Goal: Navigation & Orientation: Understand site structure

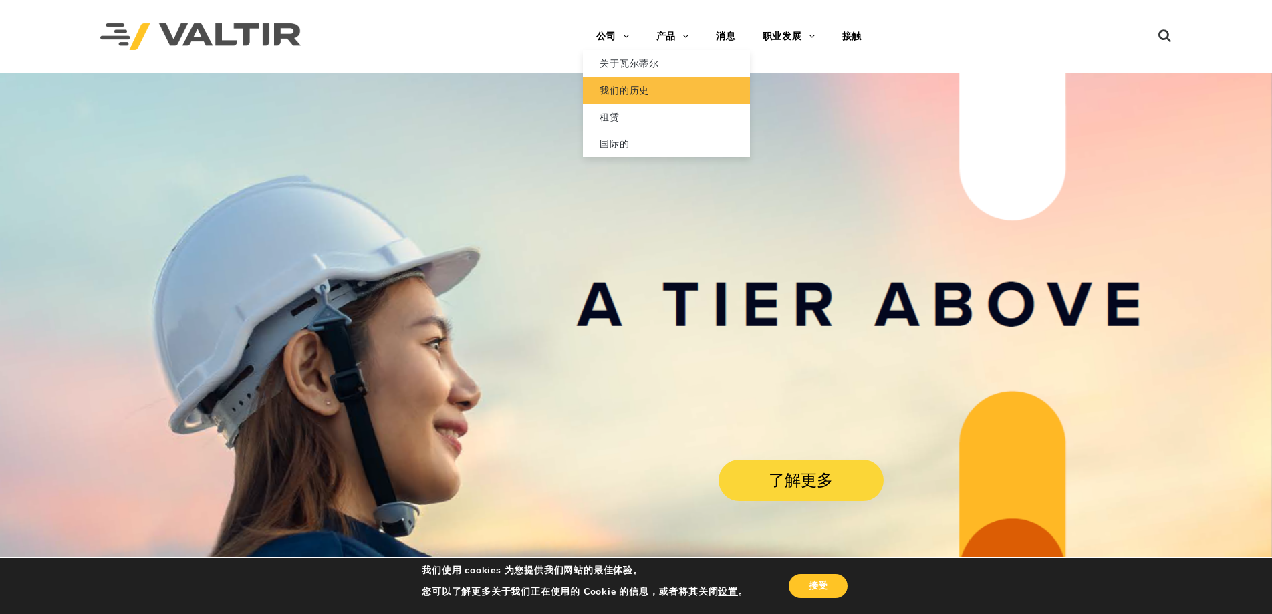
click at [675, 84] on link "我们的历史" at bounding box center [666, 90] width 167 height 27
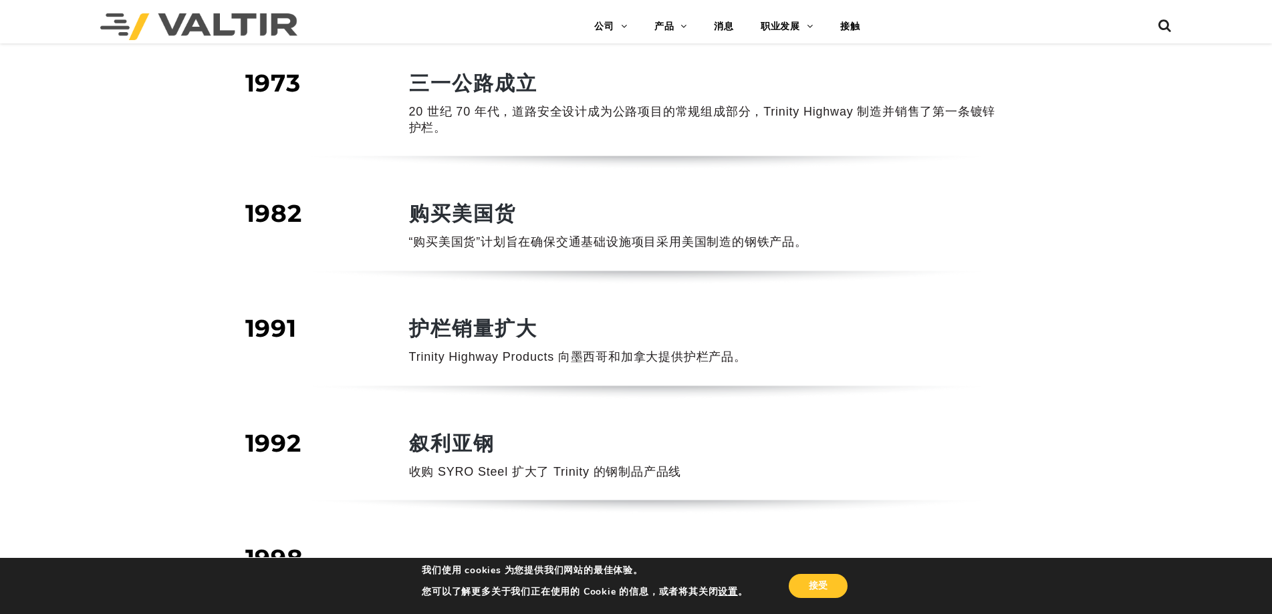
scroll to position [668, 0]
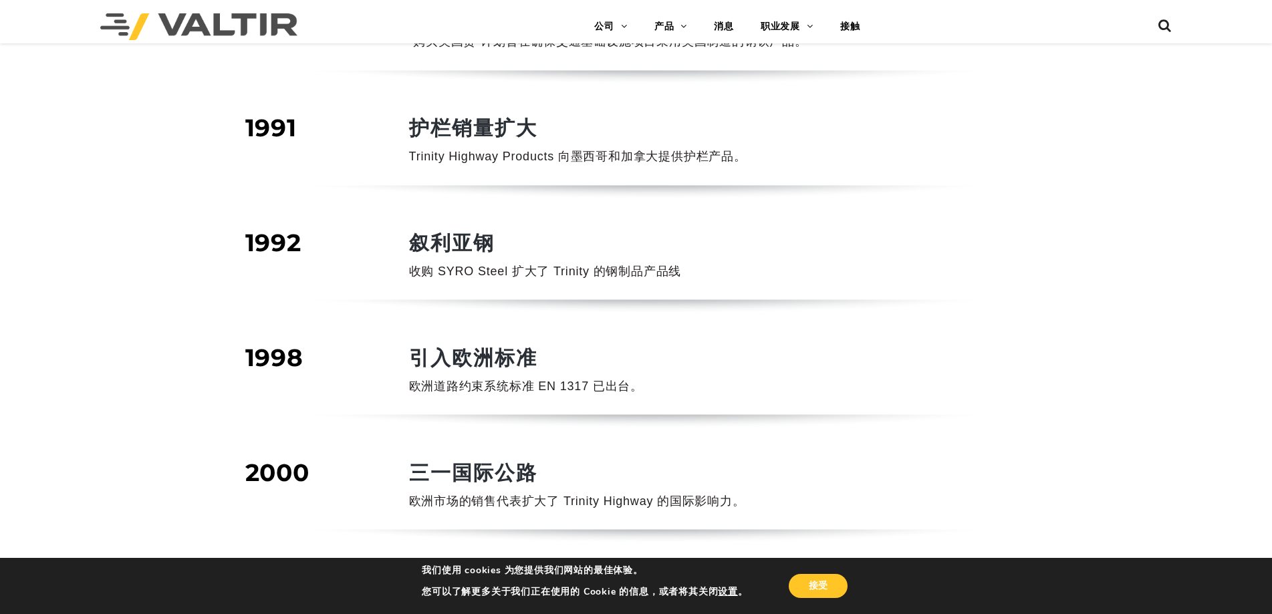
click at [554, 305] on article "公司 / 时间线 1973 三一公路成立 20 世纪 70 年代，道路安全设计成为公路项目的常规组成部分，Trinity Highway 制造并销售了第一条镀…" at bounding box center [636, 413] width 782 height 2017
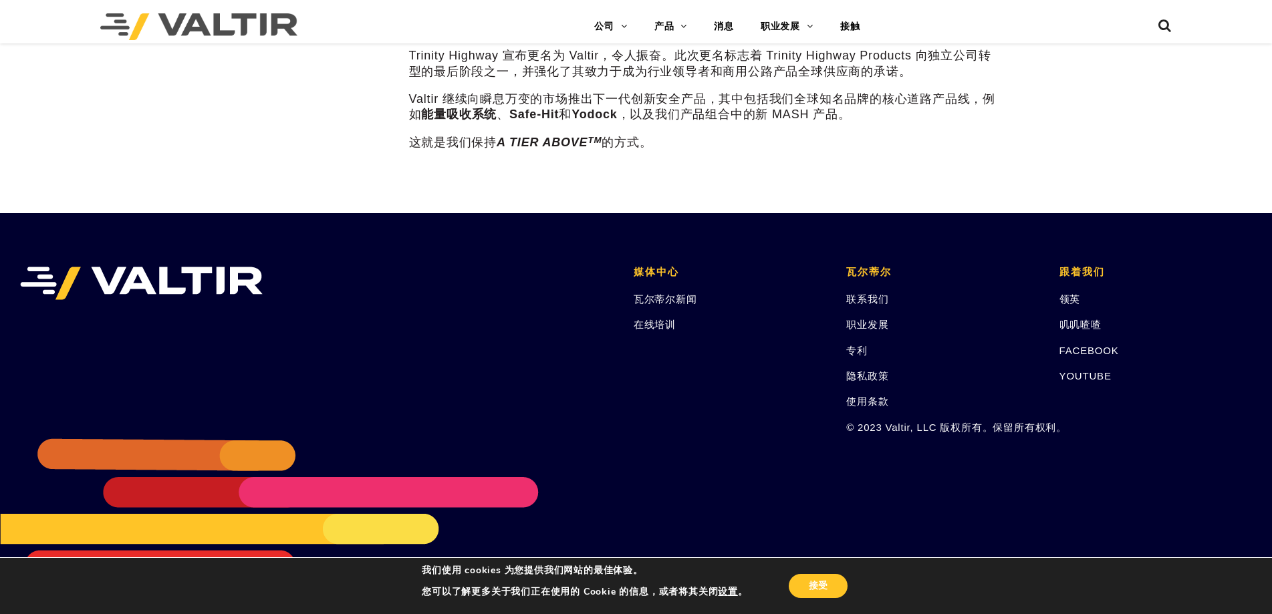
scroll to position [1877, 0]
click at [1079, 351] on font "FACEBOOK" at bounding box center [1088, 350] width 59 height 11
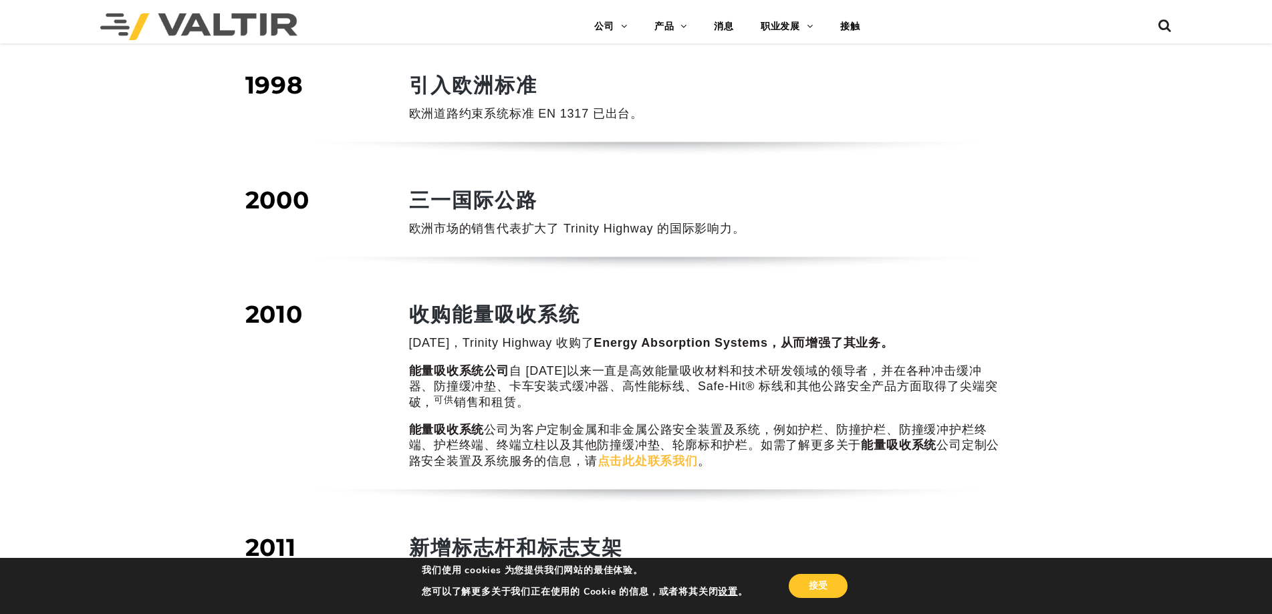
scroll to position [607, 0]
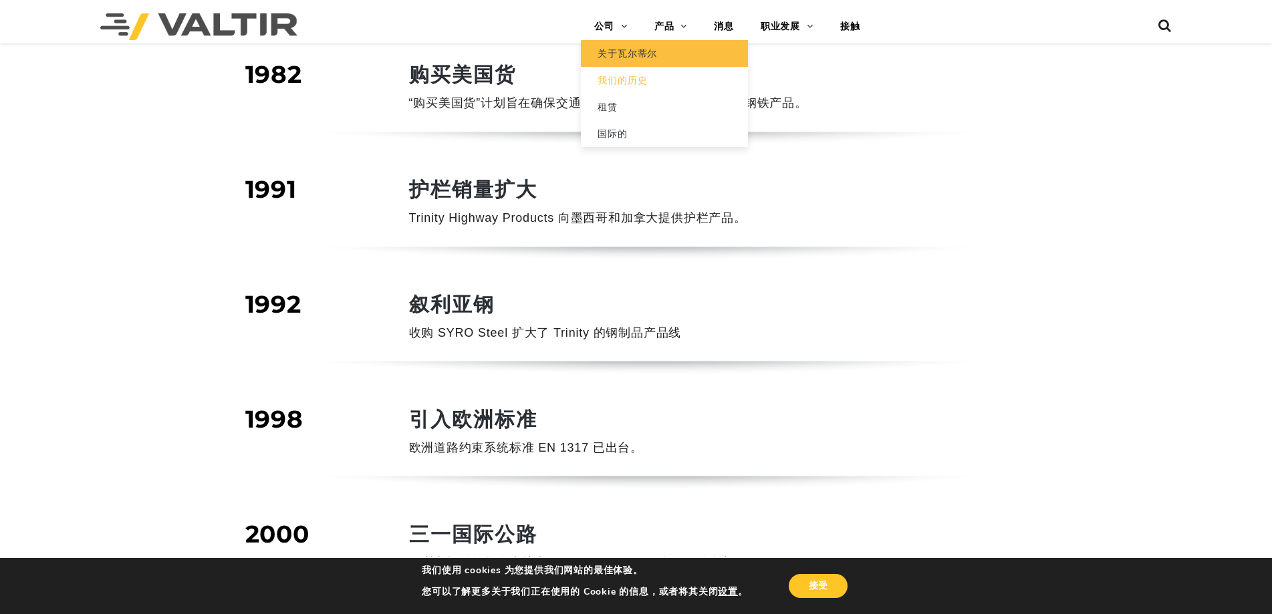
click at [630, 45] on link "关于瓦尔蒂尔" at bounding box center [664, 53] width 167 height 27
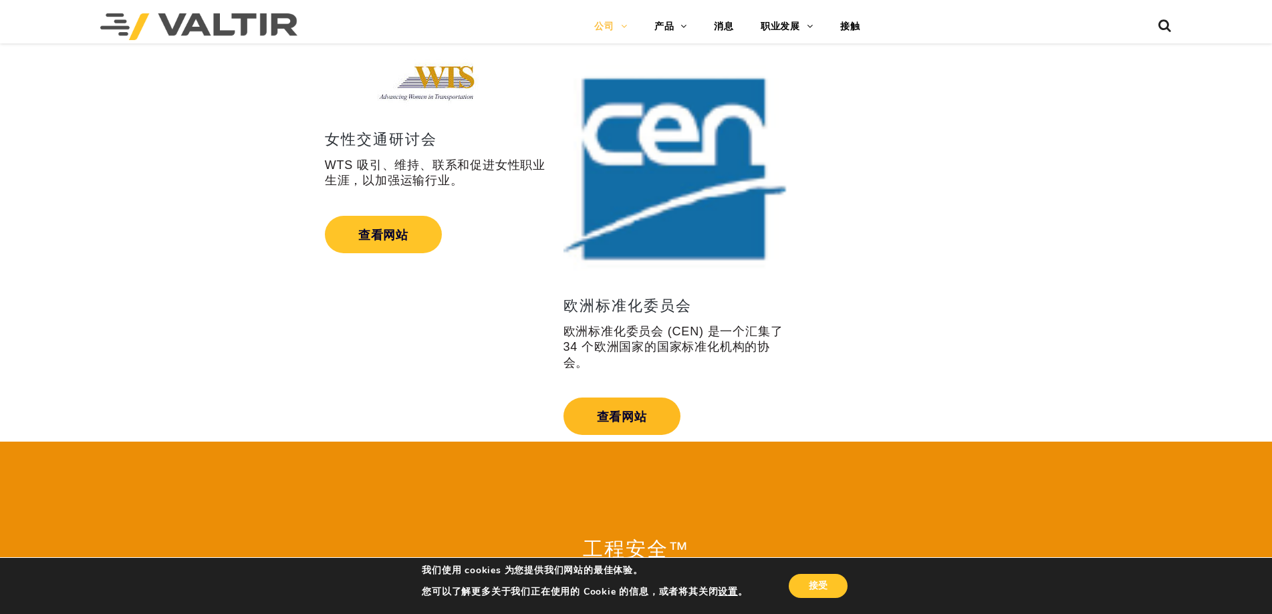
scroll to position [2559, 0]
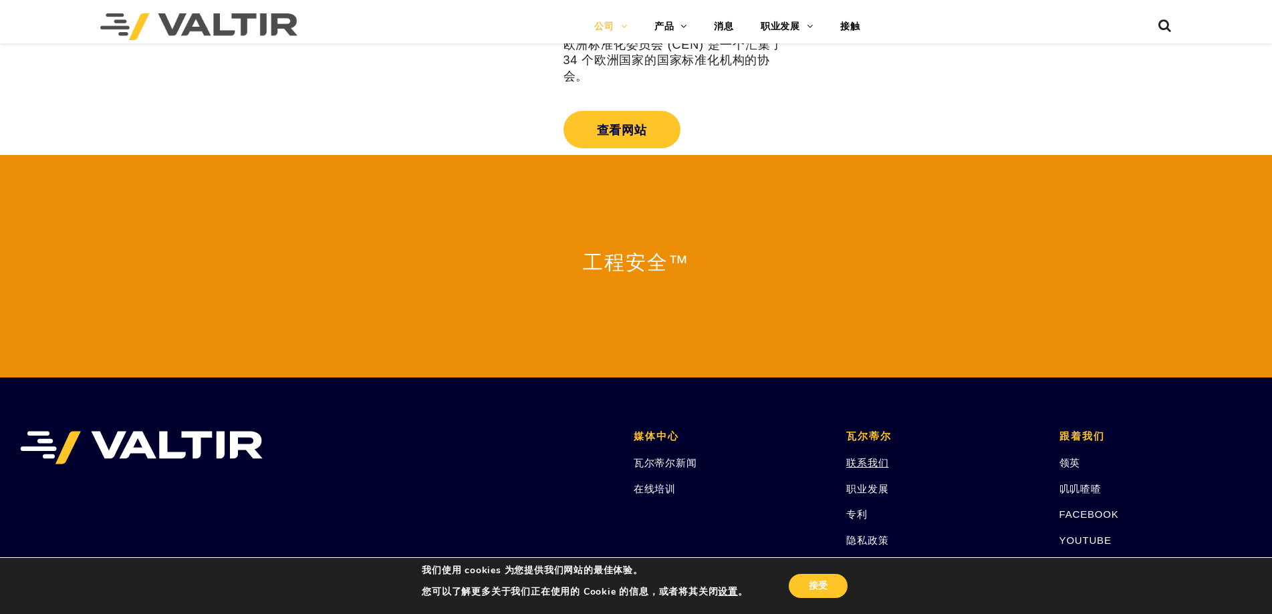
click at [870, 457] on font "联系我们" at bounding box center [867, 462] width 42 height 11
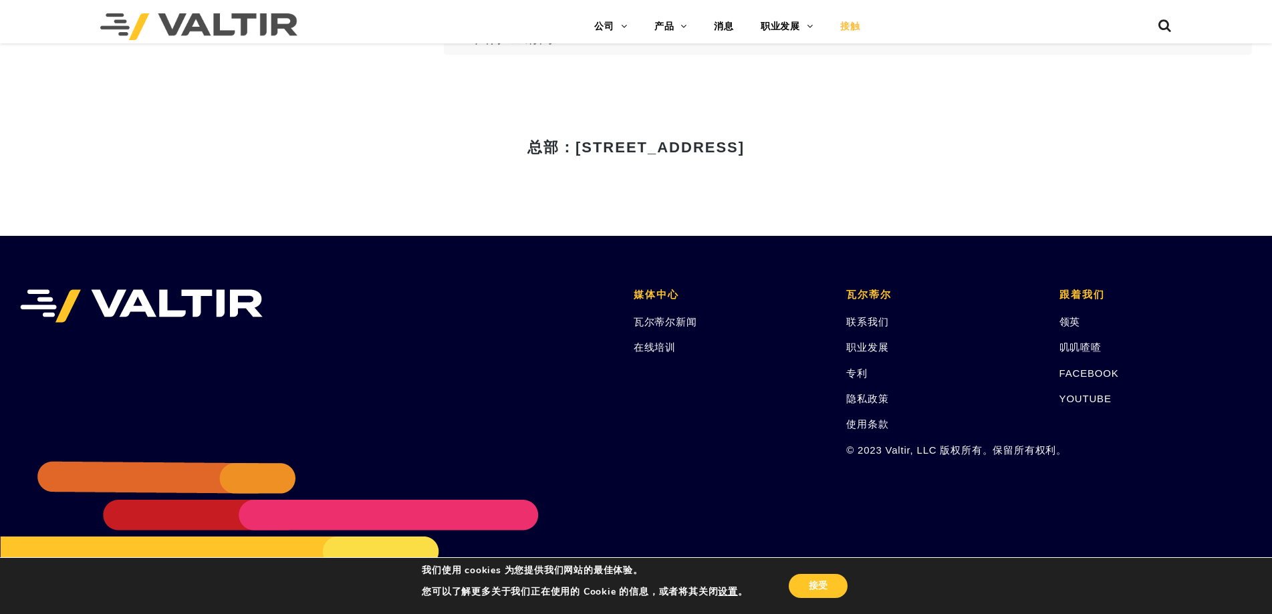
scroll to position [1829, 0]
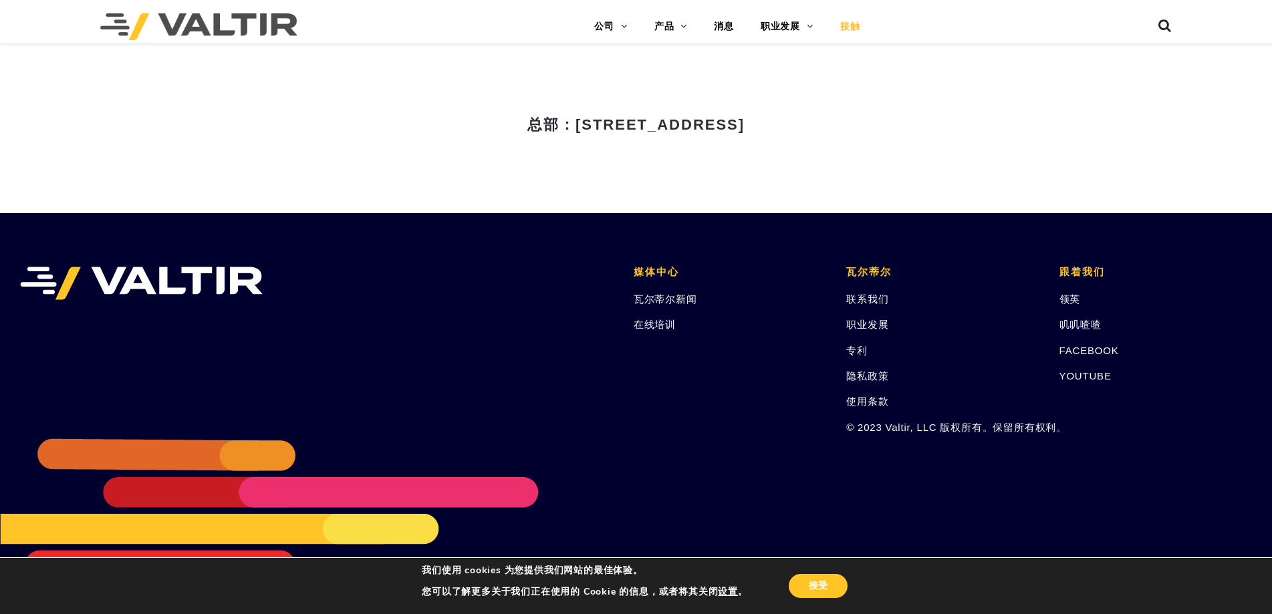
click at [820, 600] on div "接受" at bounding box center [799, 586] width 102 height 28
click at [820, 582] on font "接受" at bounding box center [818, 585] width 19 height 13
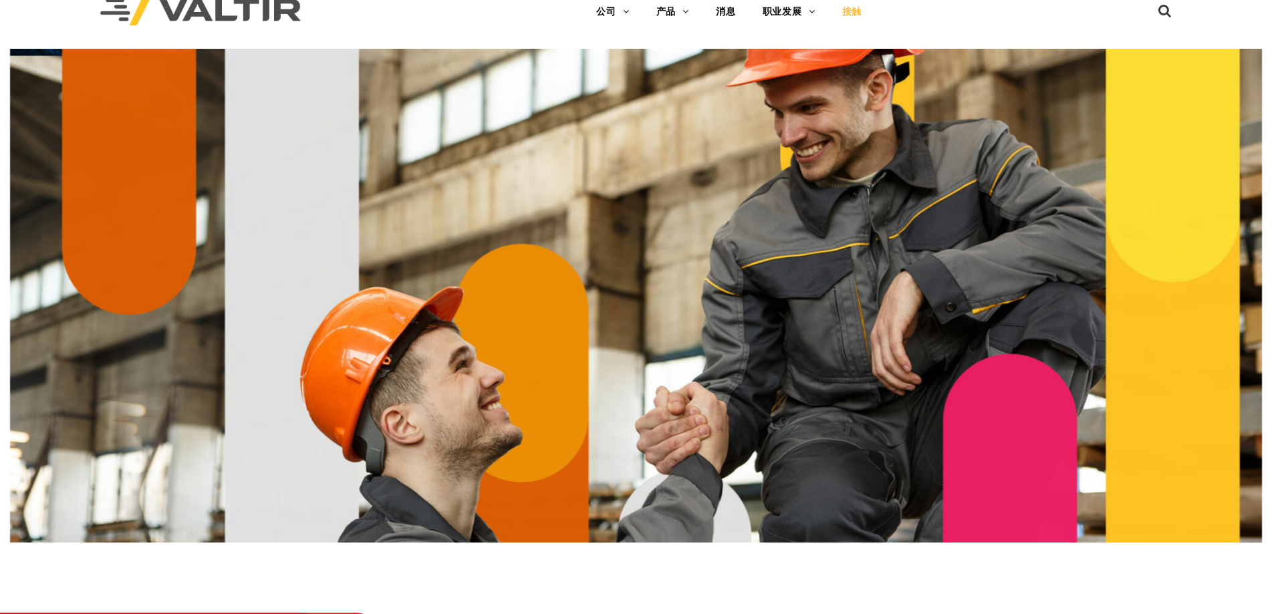
scroll to position [0, 0]
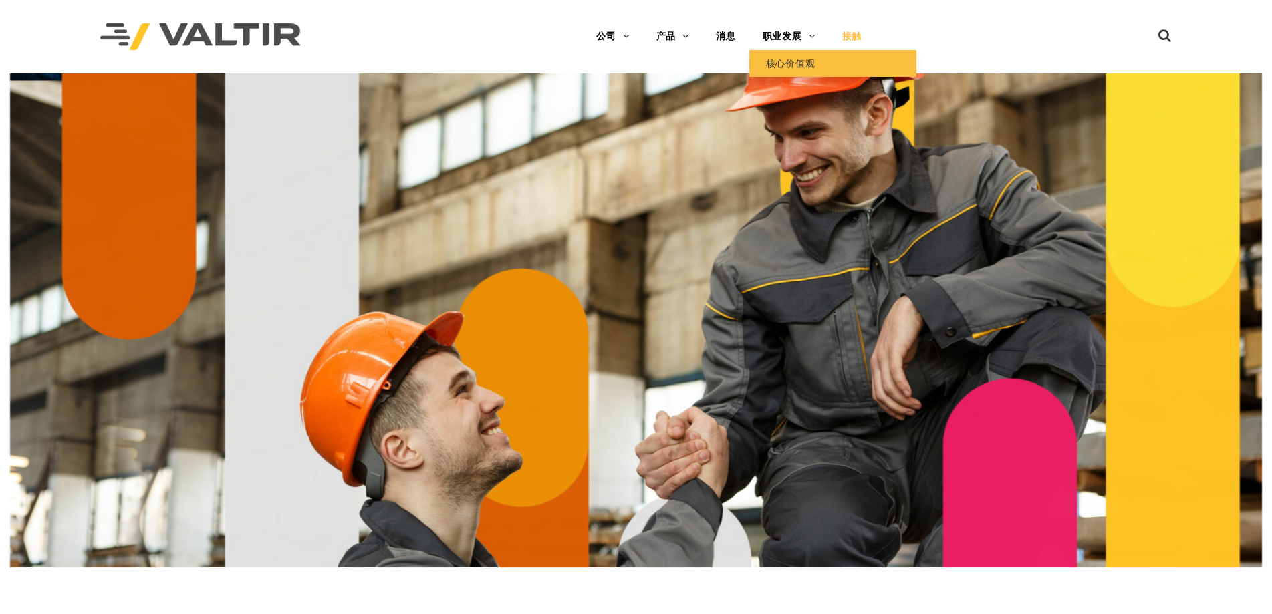
click at [780, 63] on font "核心价值观" at bounding box center [790, 63] width 49 height 11
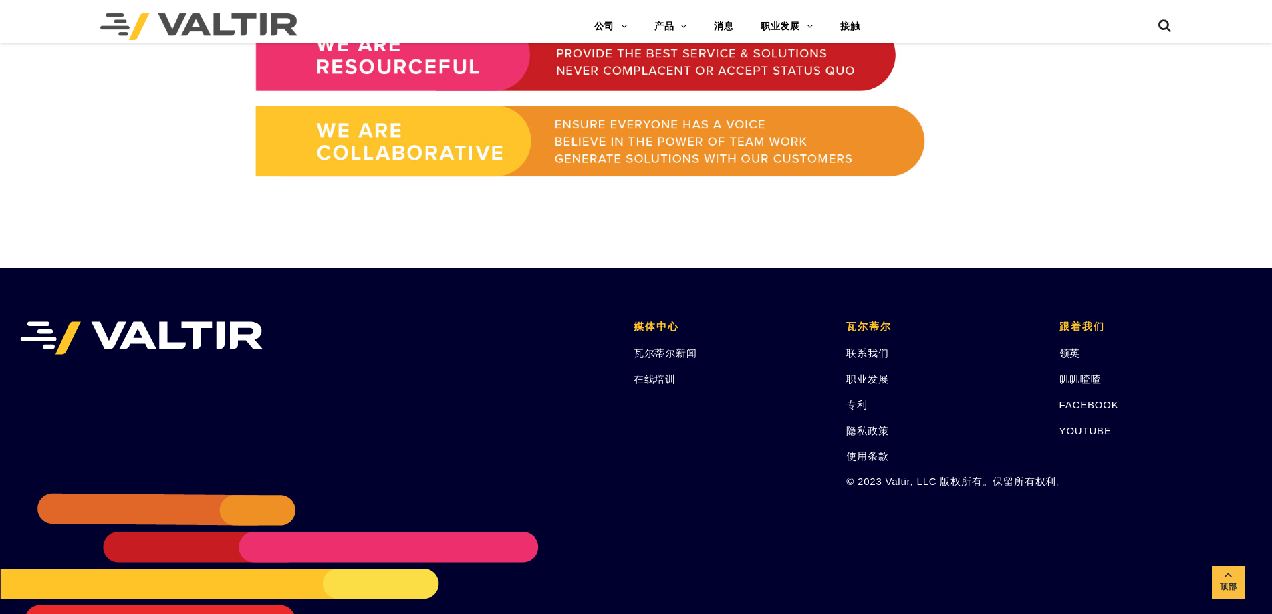
scroll to position [1191, 0]
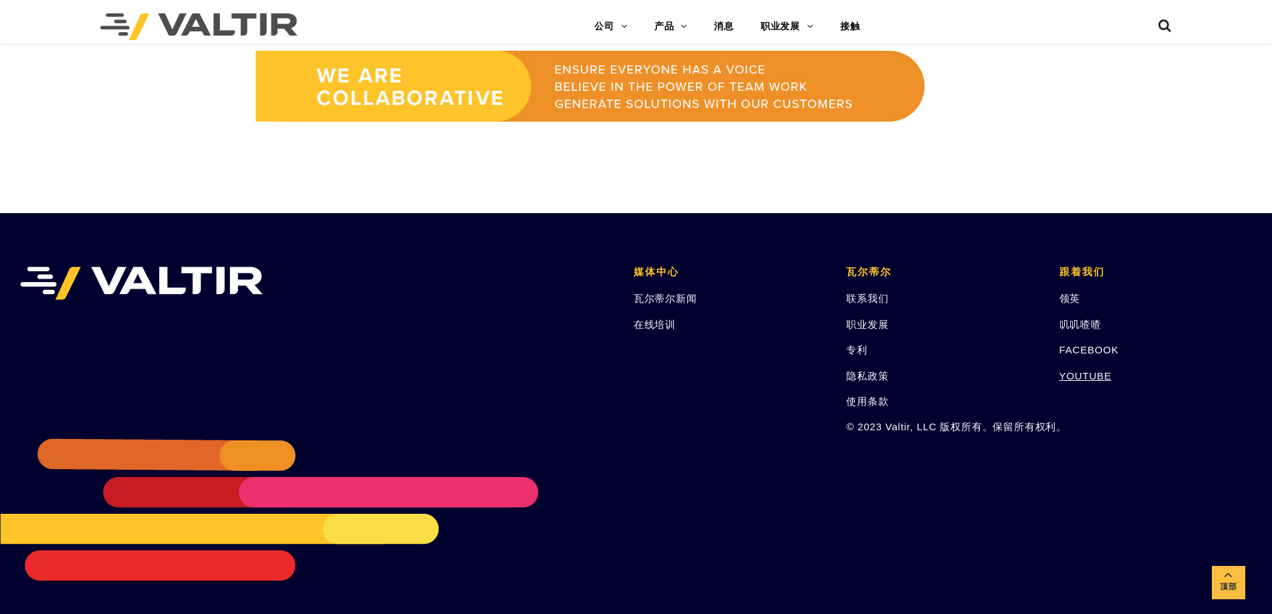
click at [1070, 372] on font "YOUTUBE" at bounding box center [1085, 375] width 52 height 11
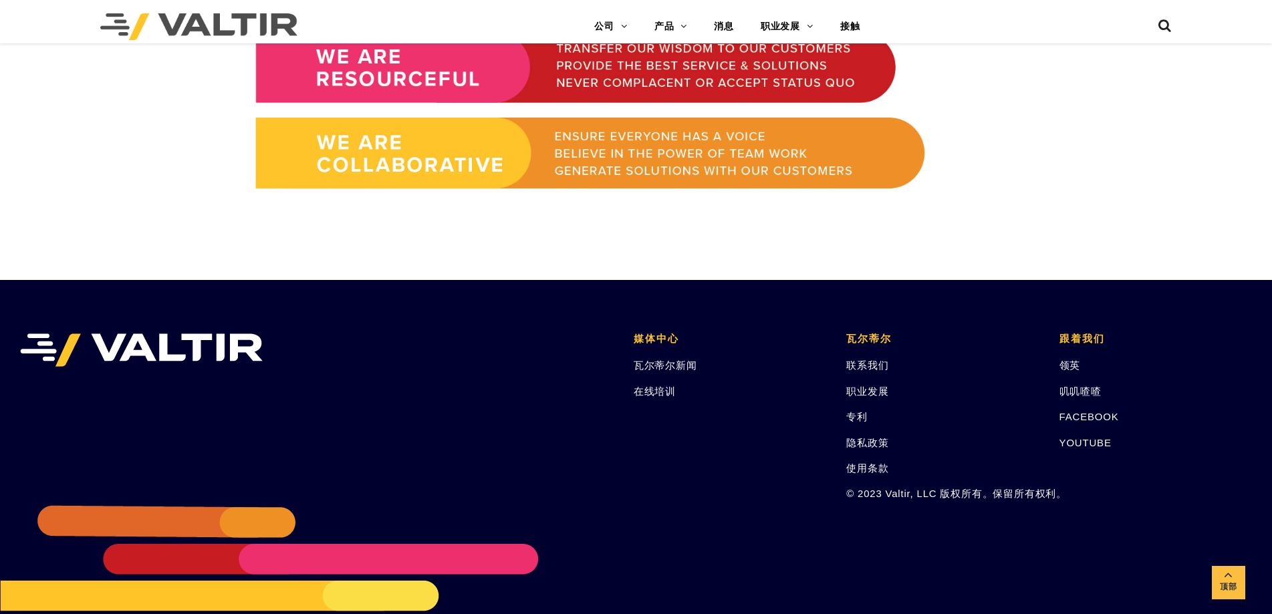
click at [664, 400] on li "媒体中心 瓦尔蒂尔新闻 在线培训" at bounding box center [730, 417] width 213 height 167
click at [664, 396] on font "在线培训" at bounding box center [655, 391] width 42 height 11
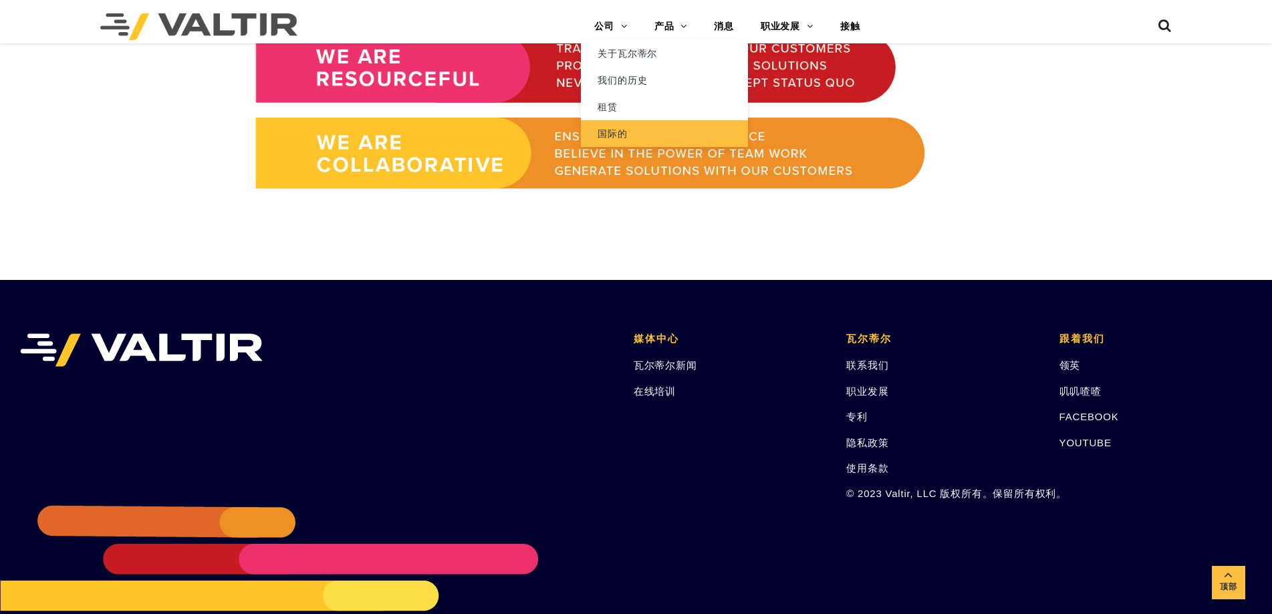
click at [625, 132] on font "国际的" at bounding box center [612, 133] width 29 height 11
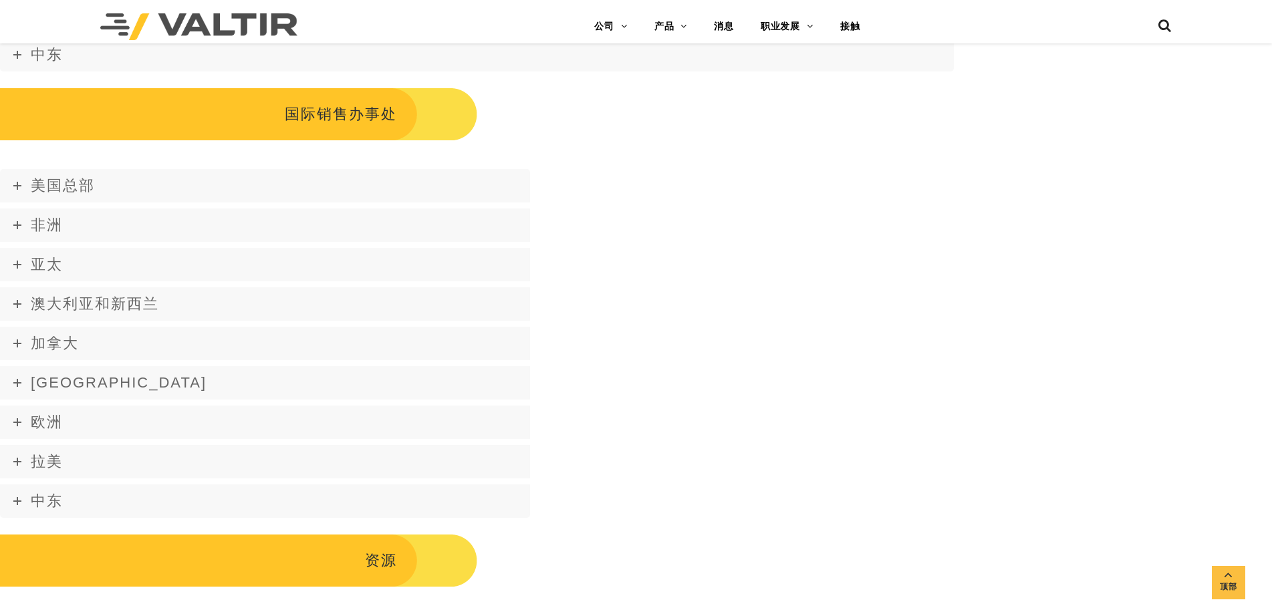
scroll to position [1604, 0]
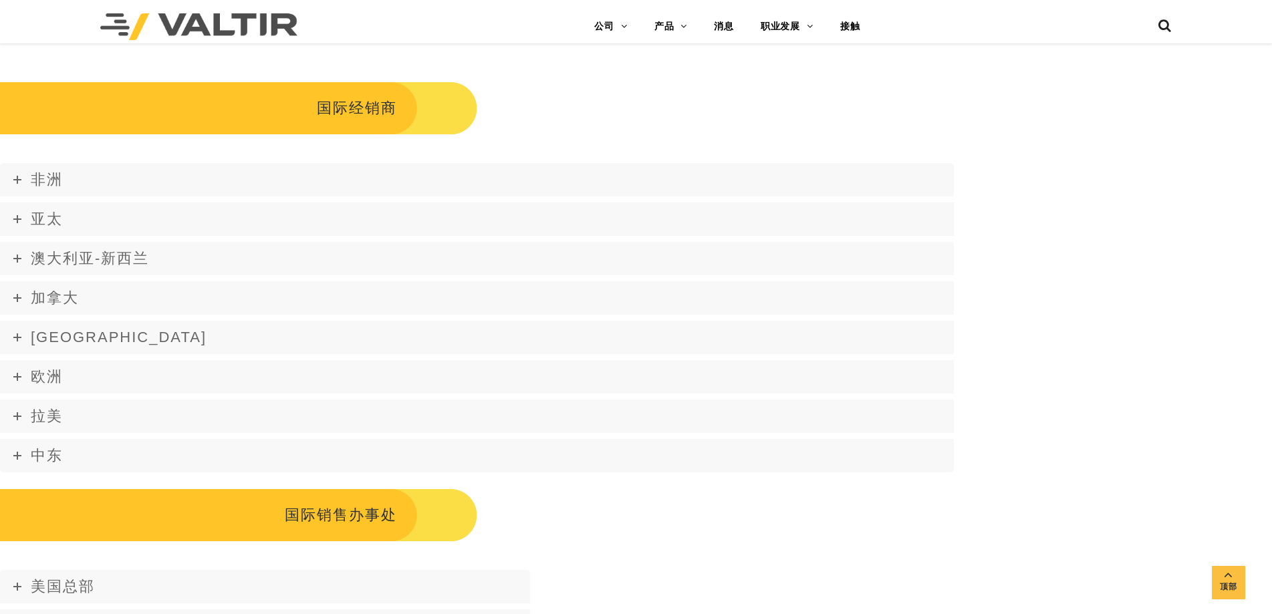
click at [1003, 382] on div "非洲 毛里求斯 PROSEC LTD Avenue Goder, Beau-Bassin, 毛里求斯 电话：[PHONE_NUMBER] 传真：[PHONE_…" at bounding box center [636, 321] width 1272 height 331
